Goal: Obtain resource: Download file/media

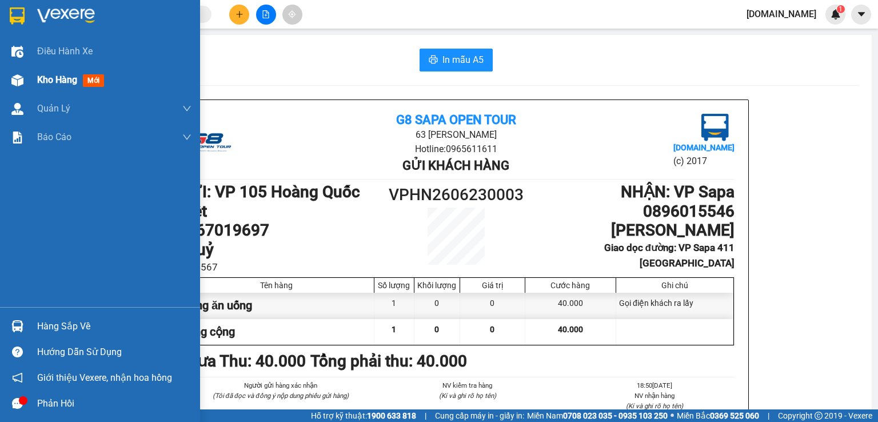
click at [59, 76] on span "Kho hàng" at bounding box center [57, 79] width 40 height 11
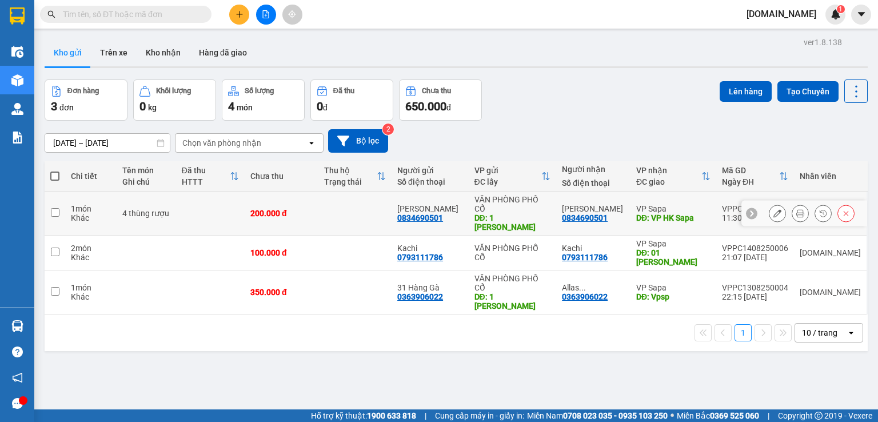
click at [199, 207] on td at bounding box center [210, 213] width 69 height 44
checkbox input "true"
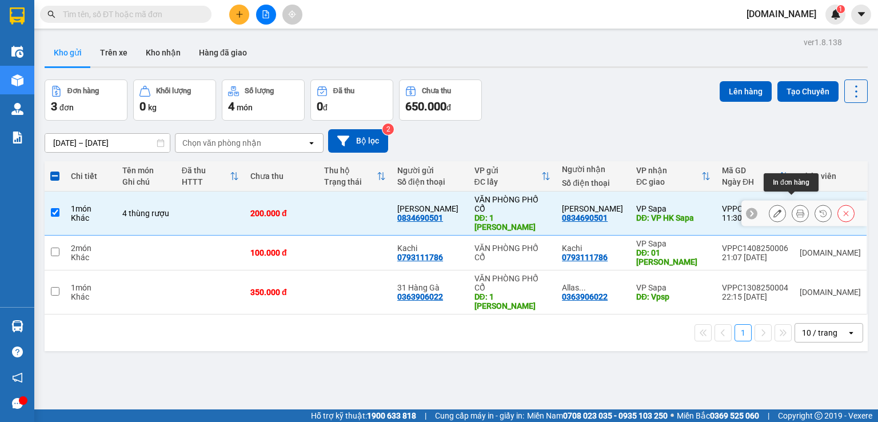
click at [796, 209] on icon at bounding box center [800, 213] width 8 height 8
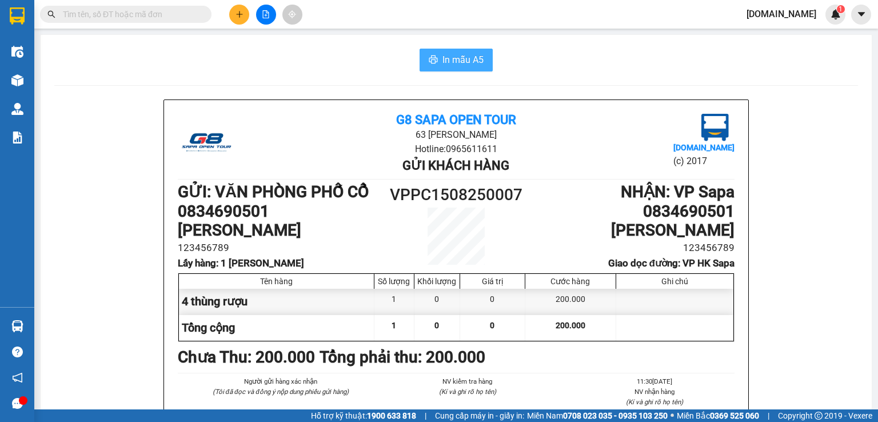
click at [453, 51] on button "In mẫu A5" at bounding box center [455, 60] width 73 height 23
click at [427, 49] on button "In mẫu A5" at bounding box center [455, 60] width 73 height 23
